Goal: Information Seeking & Learning: Learn about a topic

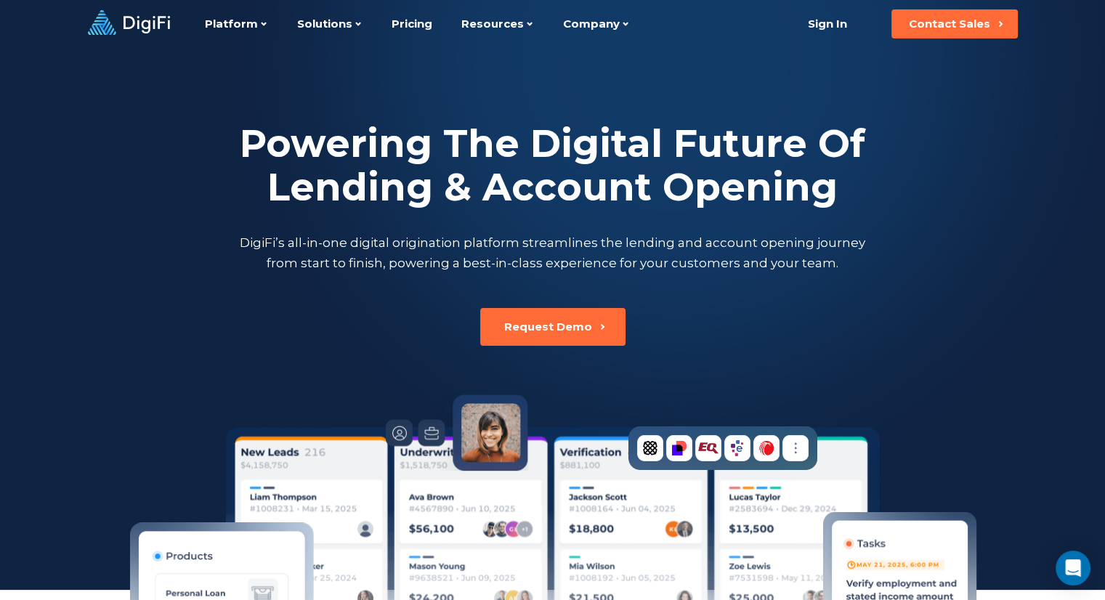
click at [256, 335] on div "Powering The Digital Future Of Lending & Account Opening DigiFi’s all-in-one di…" at bounding box center [553, 197] width 806 height 298
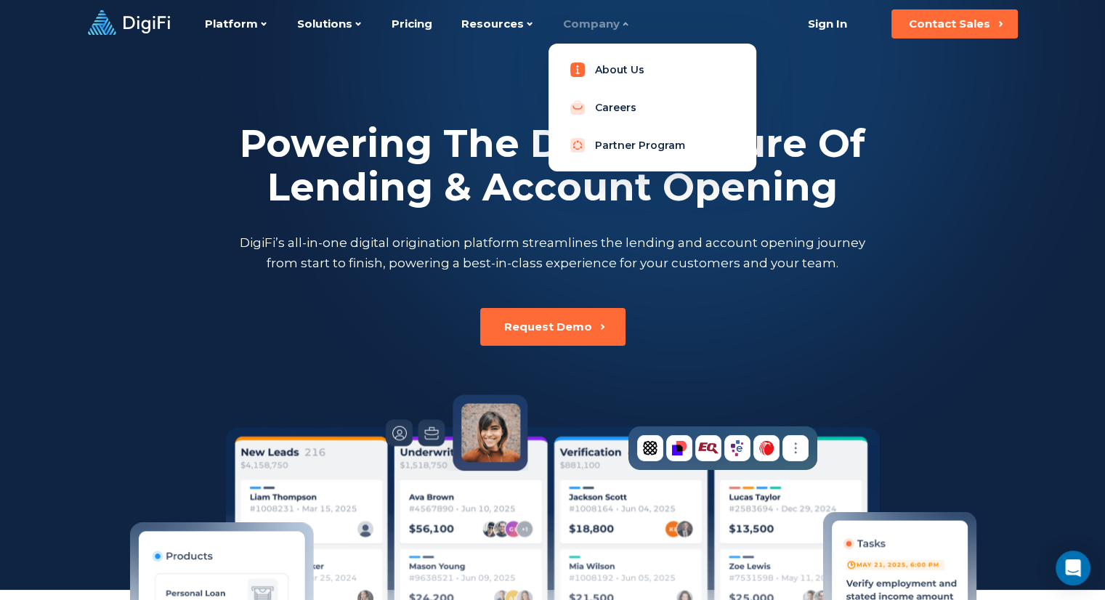
click at [593, 63] on link "About Us" at bounding box center [652, 69] width 184 height 29
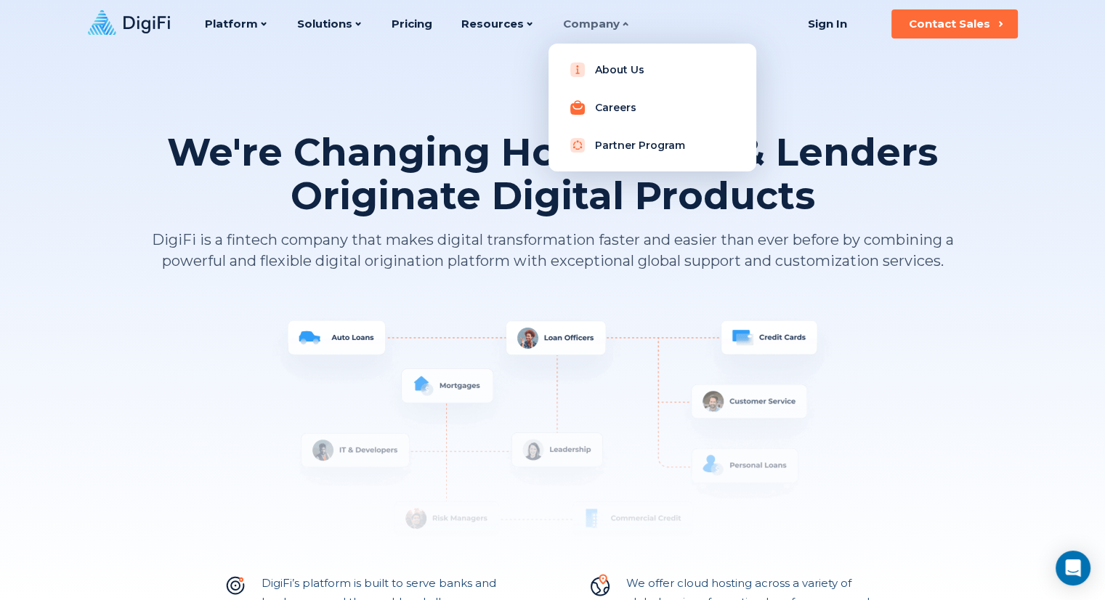
click at [606, 104] on link "Careers" at bounding box center [652, 107] width 184 height 29
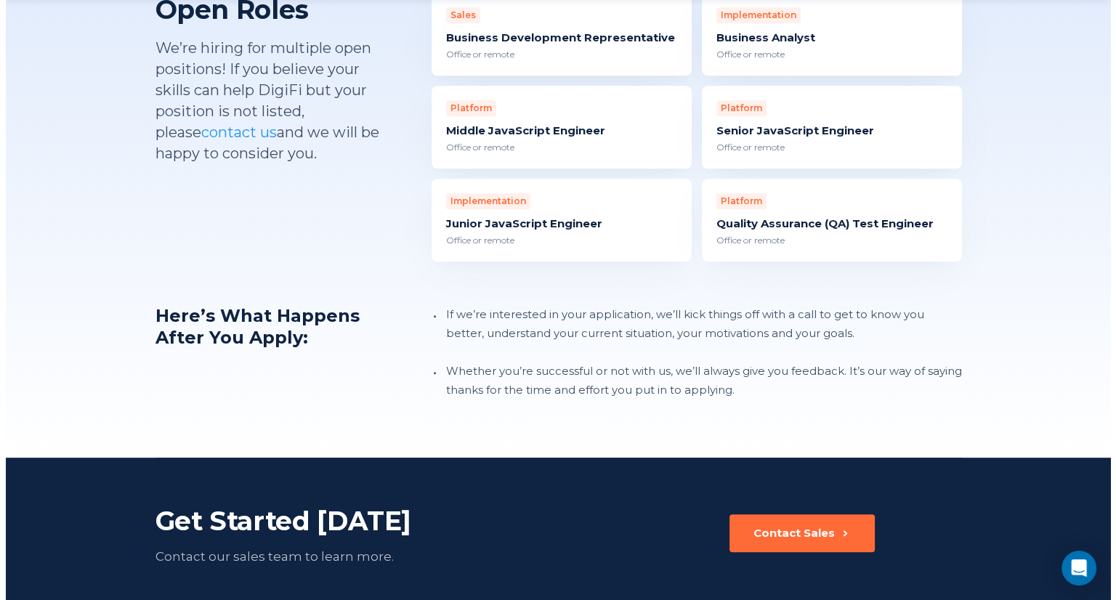
scroll to position [1307, 0]
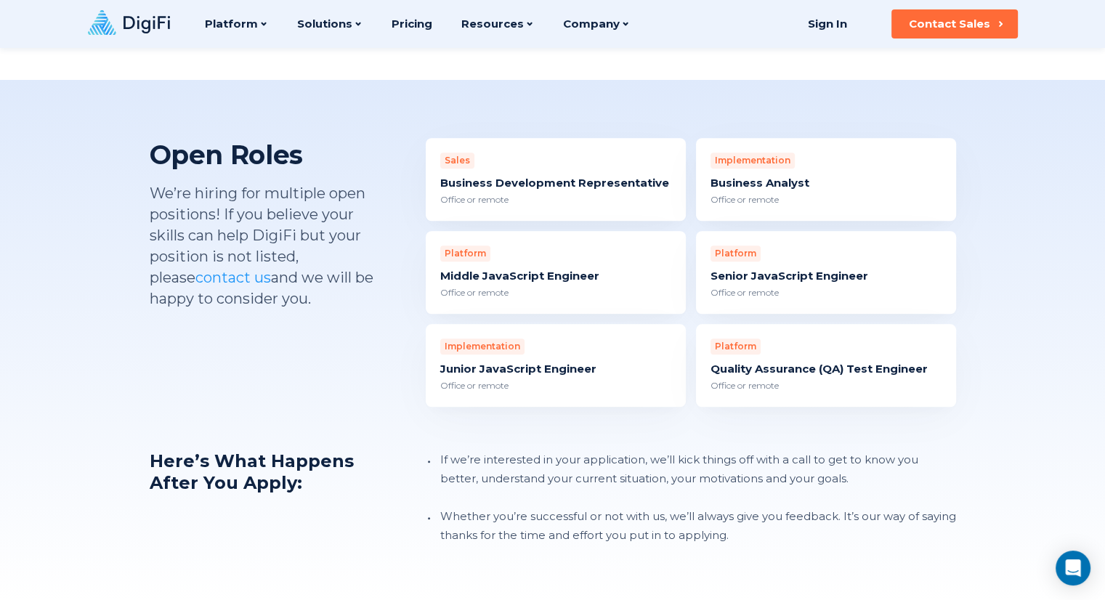
click at [546, 362] on div "Junior JavaScript Engineer" at bounding box center [555, 369] width 231 height 15
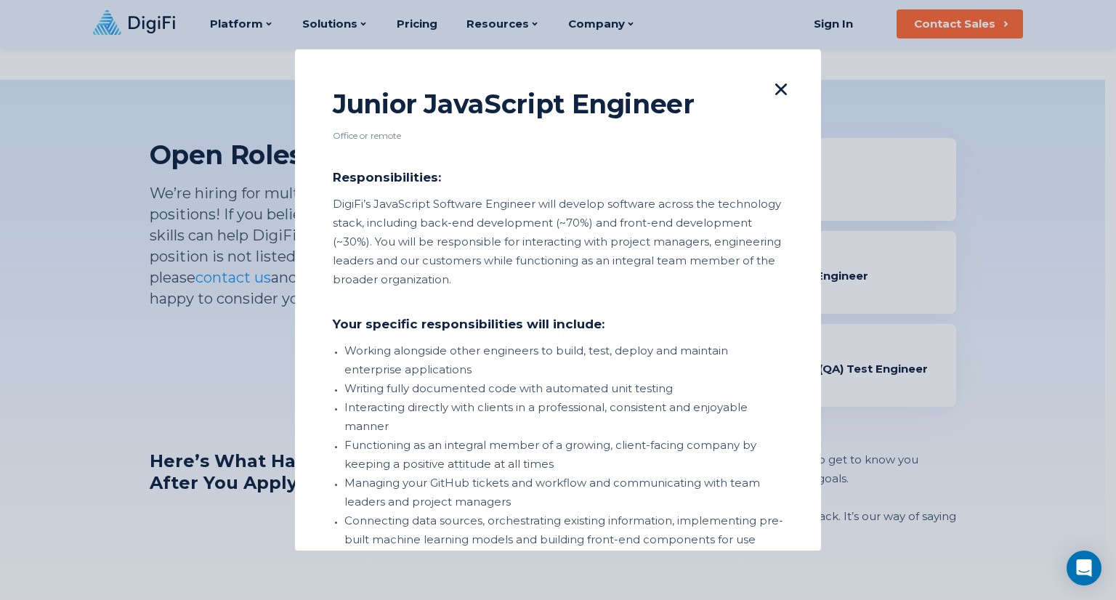
click at [775, 88] on icon at bounding box center [781, 90] width 12 height 12
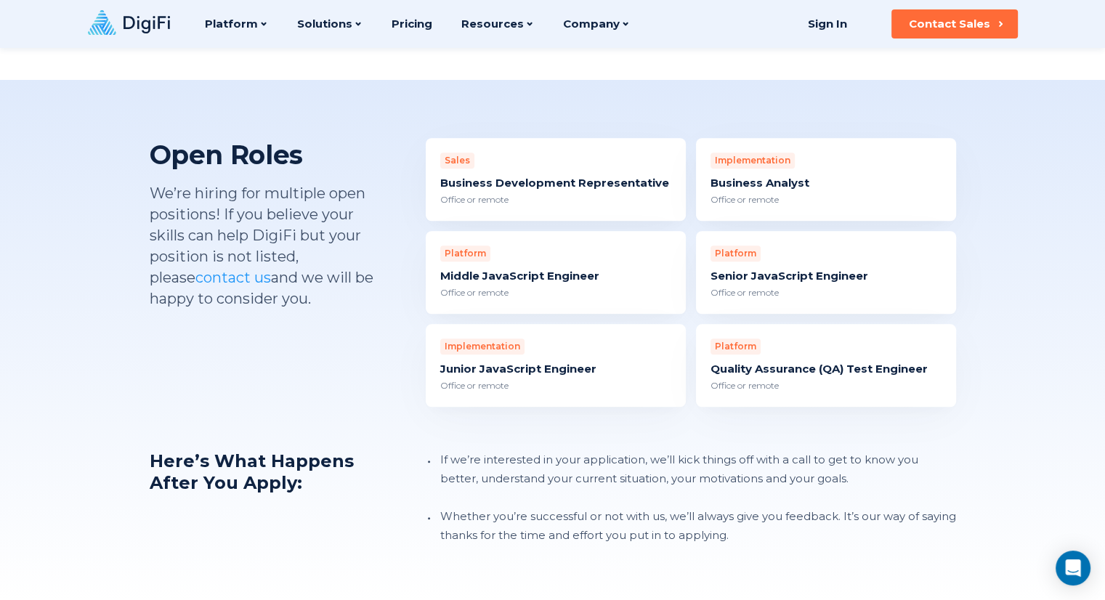
click at [585, 362] on div "Junior JavaScript Engineer" at bounding box center [555, 369] width 231 height 15
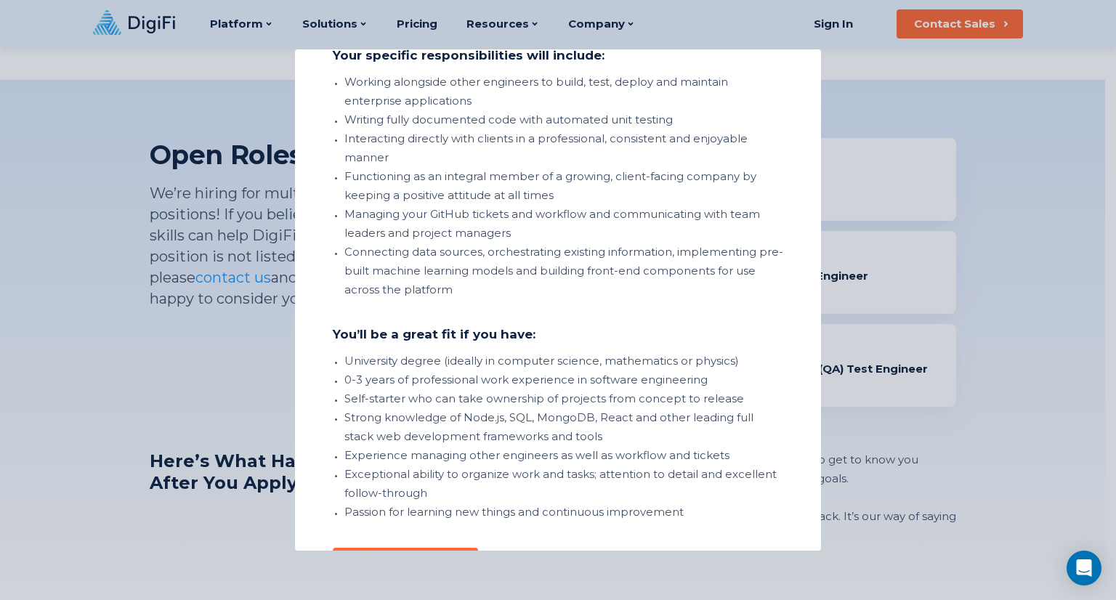
scroll to position [0, 0]
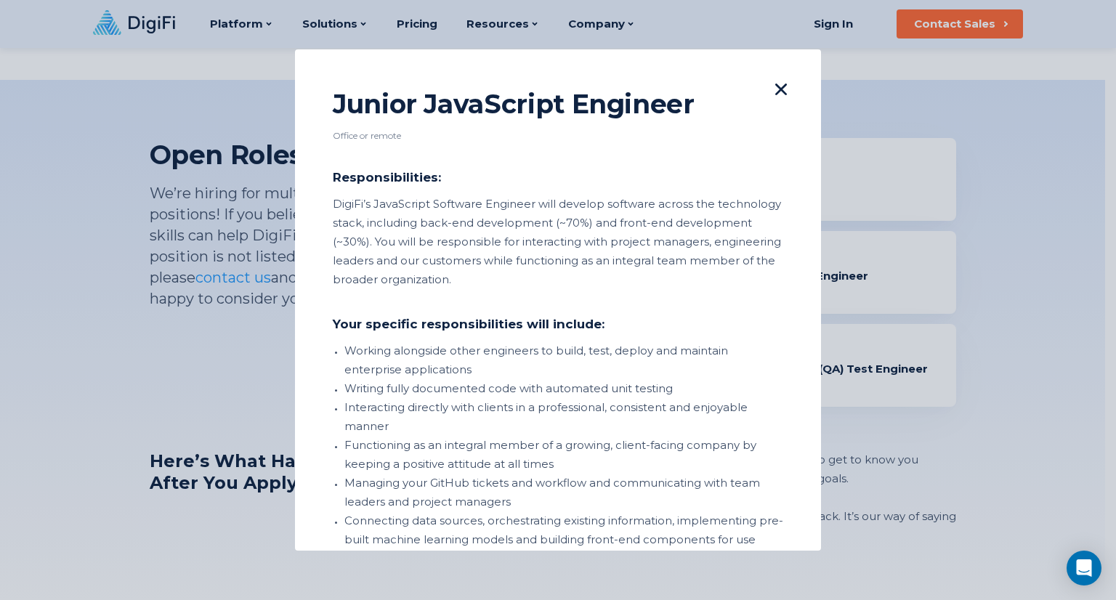
click at [775, 92] on icon at bounding box center [781, 90] width 12 height 12
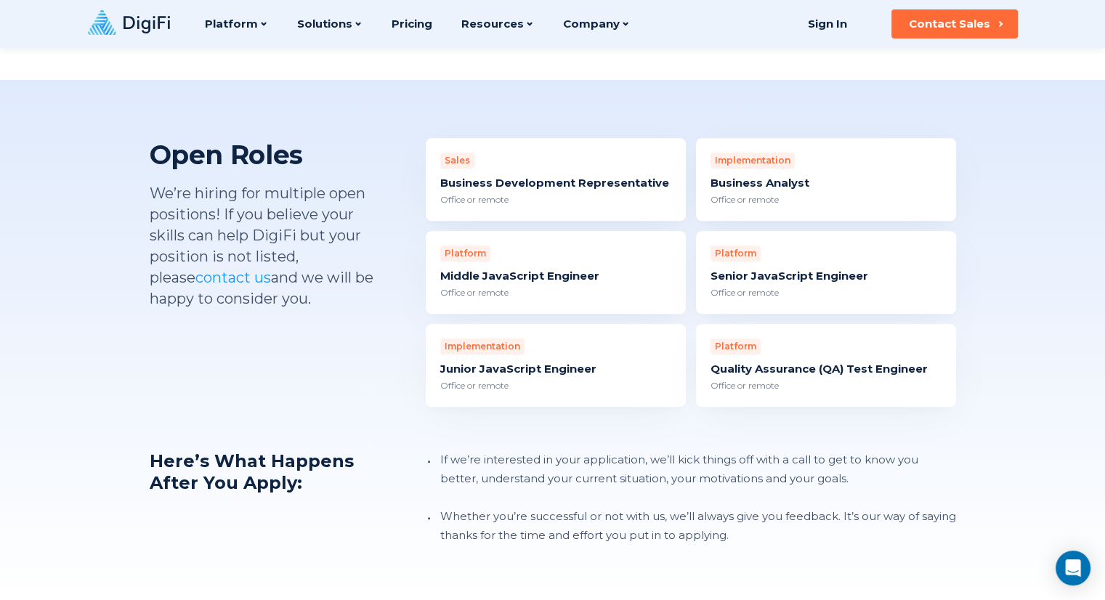
click at [518, 269] on div "Middle JavaScript Engineer" at bounding box center [555, 276] width 231 height 15
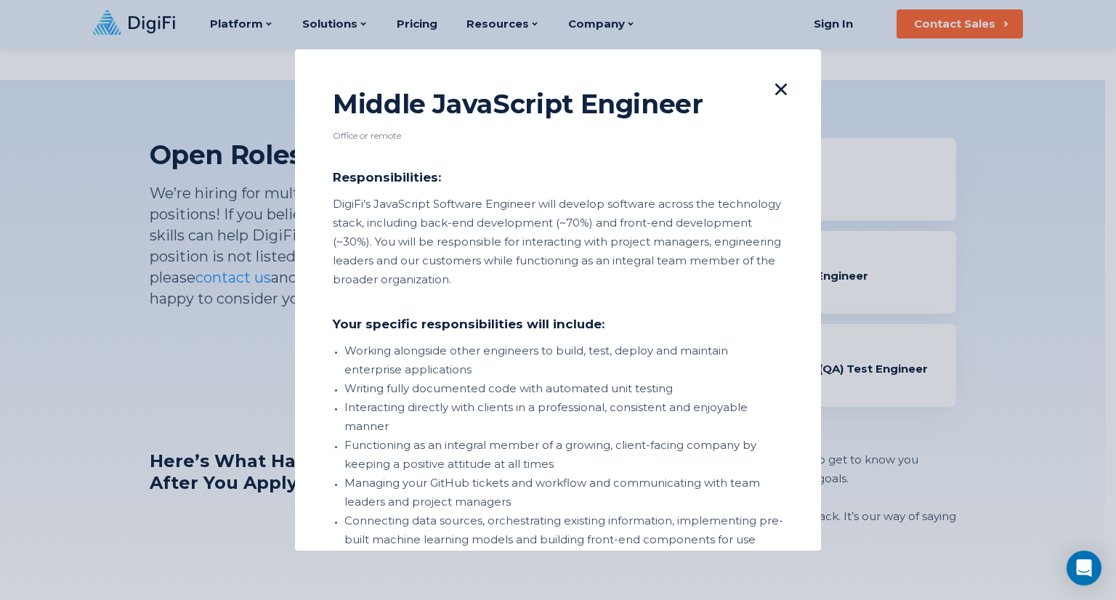
click at [775, 91] on icon at bounding box center [781, 90] width 12 height 12
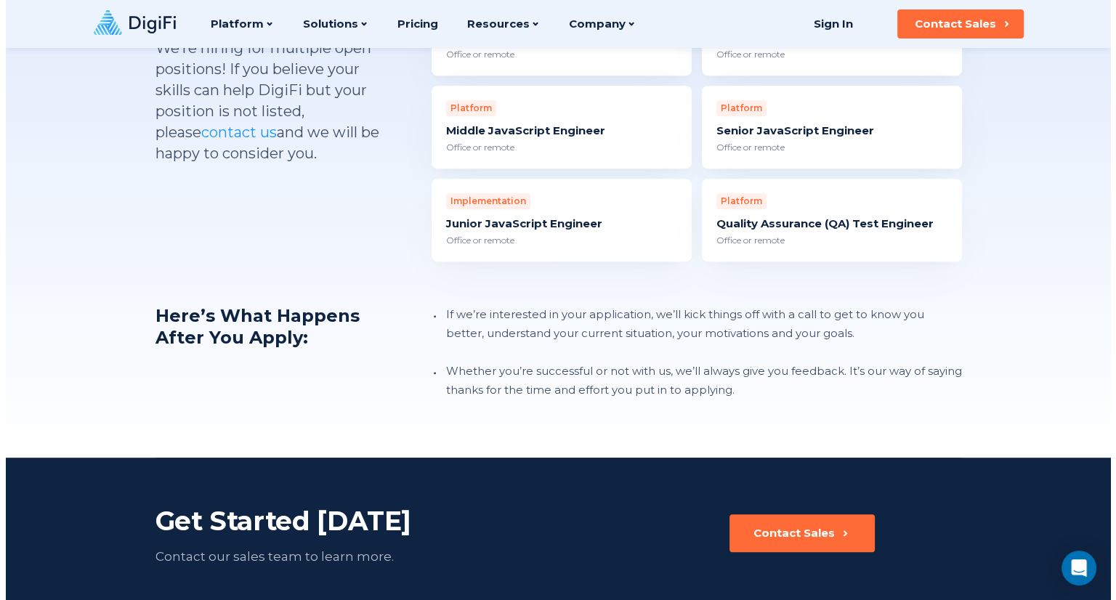
scroll to position [1307, 0]
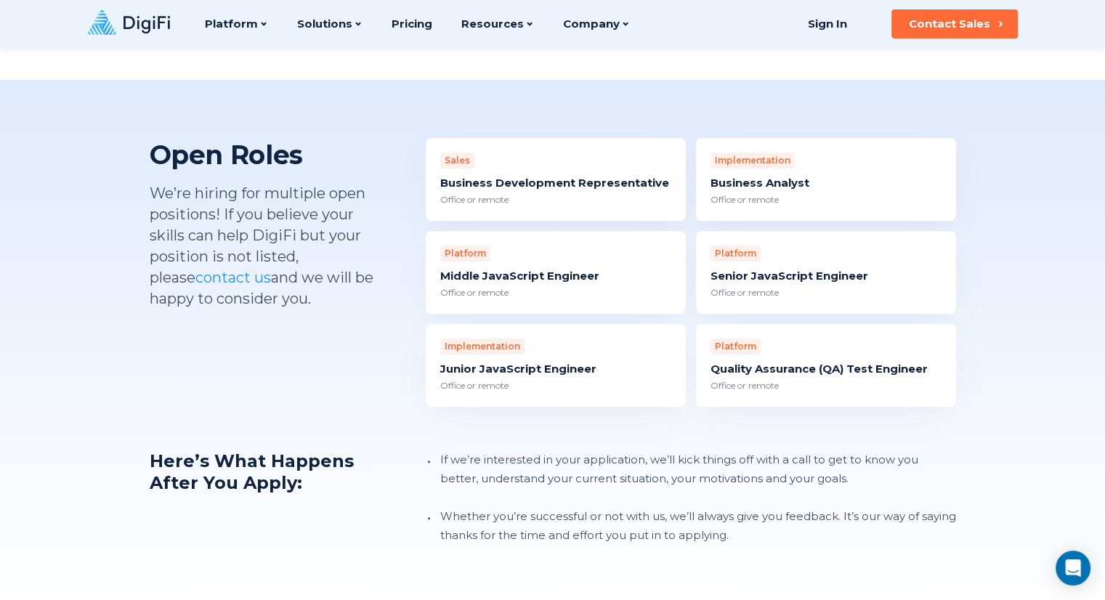
click at [541, 239] on div "Platform Middle JavaScript Engineer Office or remote" at bounding box center [556, 272] width 260 height 83
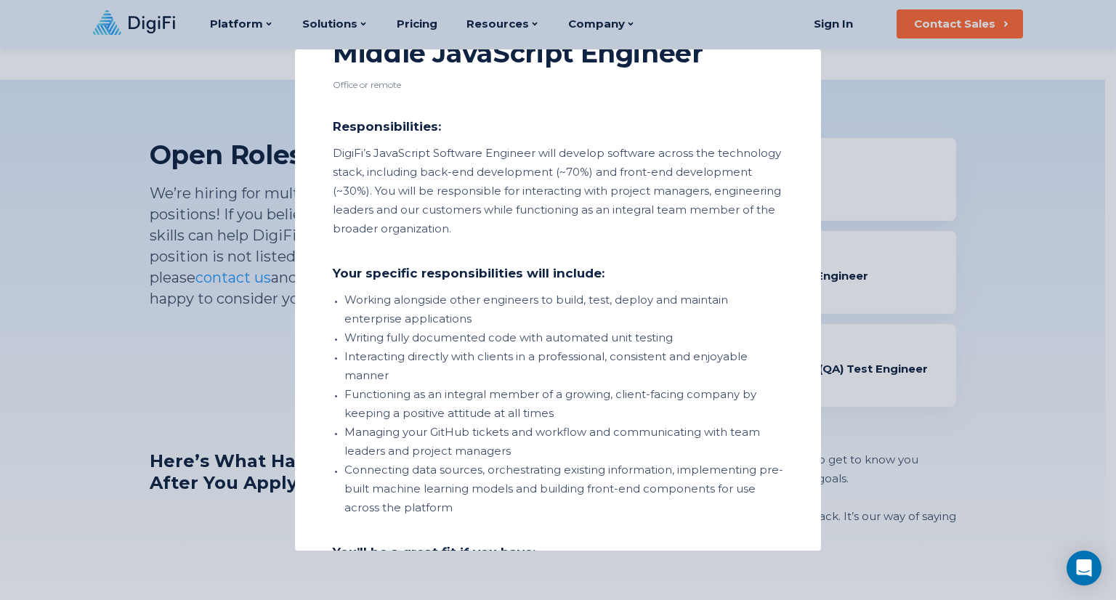
scroll to position [0, 0]
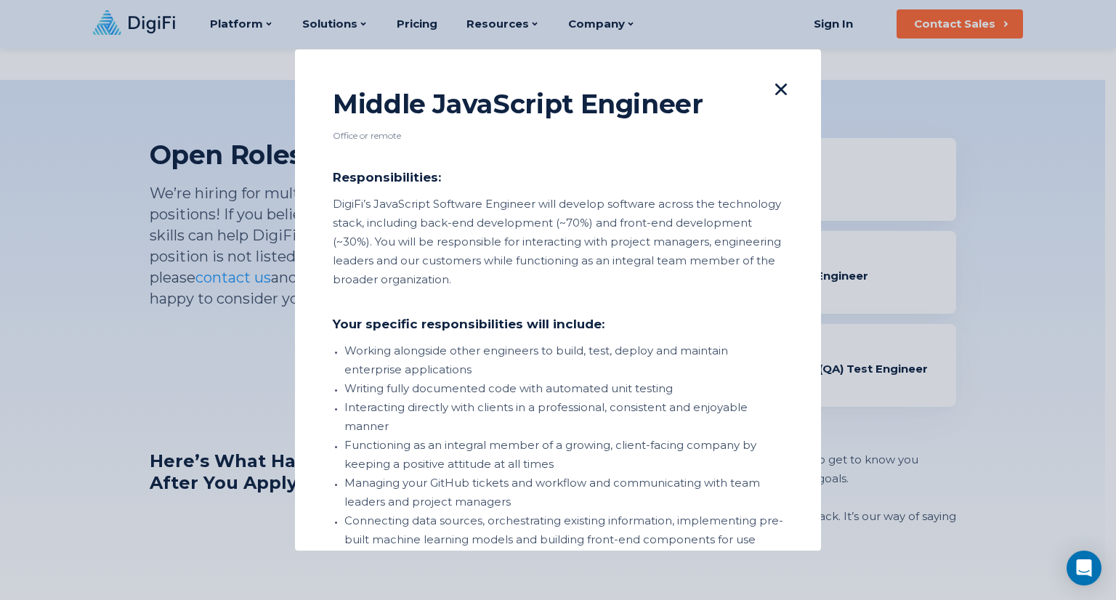
click at [775, 84] on icon at bounding box center [781, 90] width 12 height 12
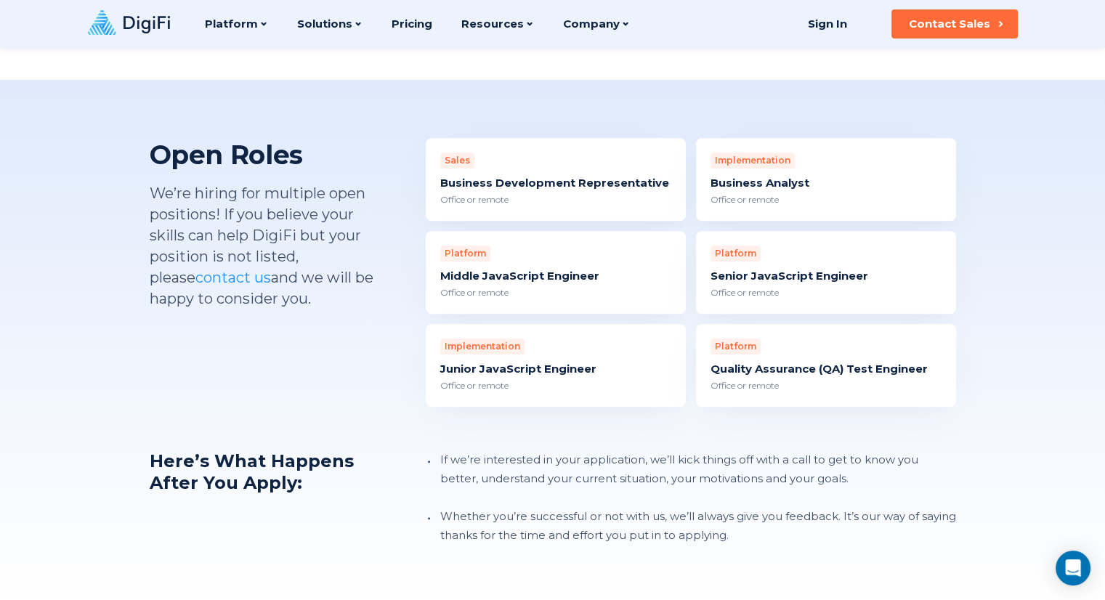
click at [802, 152] on div "Implementation Business Analyst Office or remote" at bounding box center [826, 179] width 260 height 83
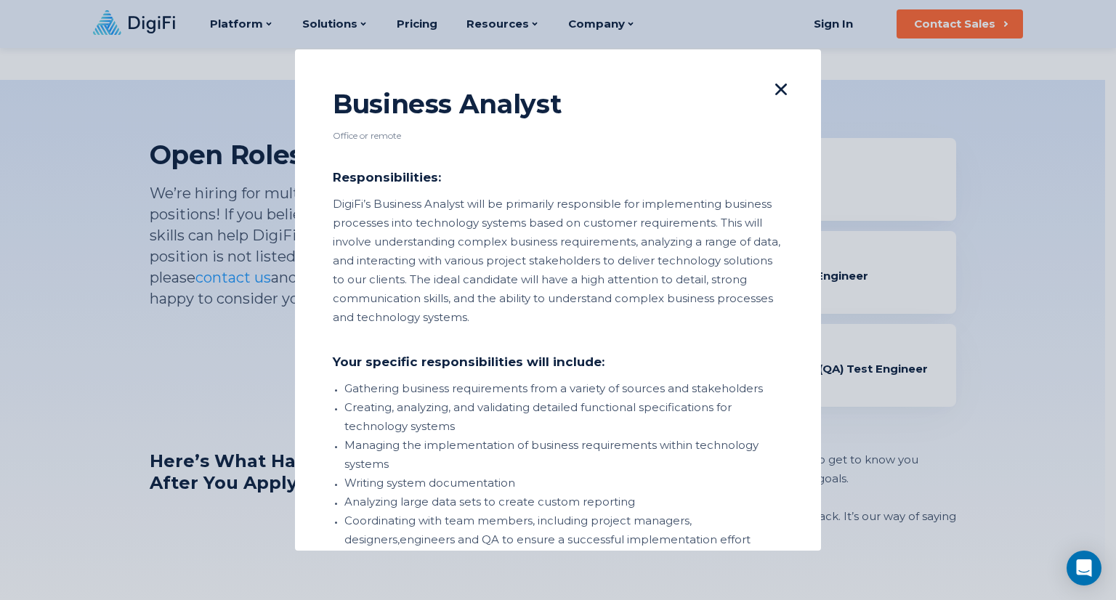
click at [775, 88] on icon at bounding box center [781, 90] width 12 height 12
